Goal: Ask a question

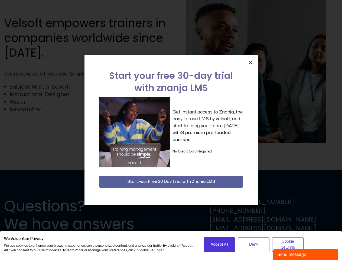
click at [171, 130] on div "Get instant access to Znanja, the easy-to-use LMS by velsoft, and start trainin…" at bounding box center [171, 132] width 144 height 71
drag, startPoint x: 0, startPoint y: 0, endPoint x: 3, endPoint y: 3, distance: 3.8
click at [250, 62] on icon "Close" at bounding box center [250, 62] width 4 height 4
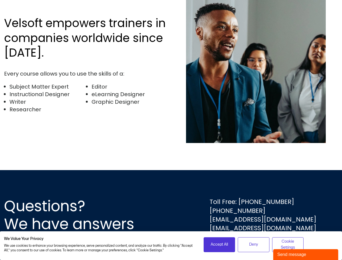
click at [171, 182] on div "Questions? We have answers Toll Free: [PHONE_NUMBER] [PHONE_NUMBER] [EMAIL_ADDR…" at bounding box center [171, 215] width 342 height 90
click at [219, 245] on span "Accept All" at bounding box center [219, 245] width 17 height 6
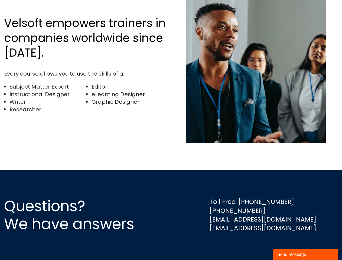
click at [254, 245] on div "Questions? We have answers Toll Free: [PHONE_NUMBER] [PHONE_NUMBER] [EMAIL_ADDR…" at bounding box center [171, 215] width 342 height 90
click at [288, 245] on div "Questions? We have answers Toll Free: [PHONE_NUMBER] [PHONE_NUMBER] [EMAIL_ADDR…" at bounding box center [171, 215] width 342 height 90
click at [306, 255] on div "Send message" at bounding box center [305, 254] width 57 height 7
